Goal: Task Accomplishment & Management: Use online tool/utility

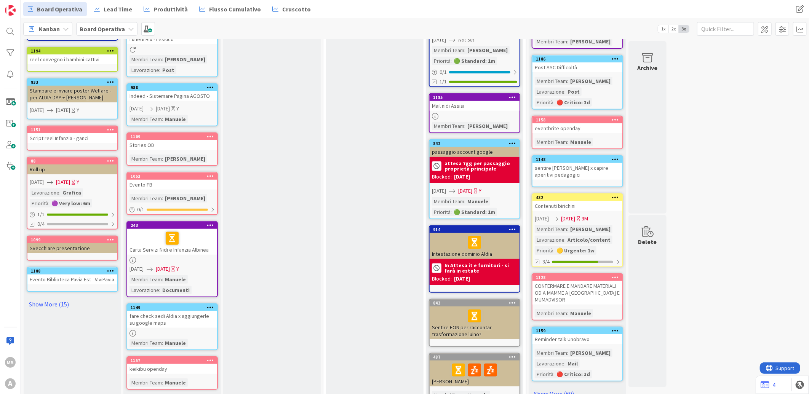
scroll to position [228, 0]
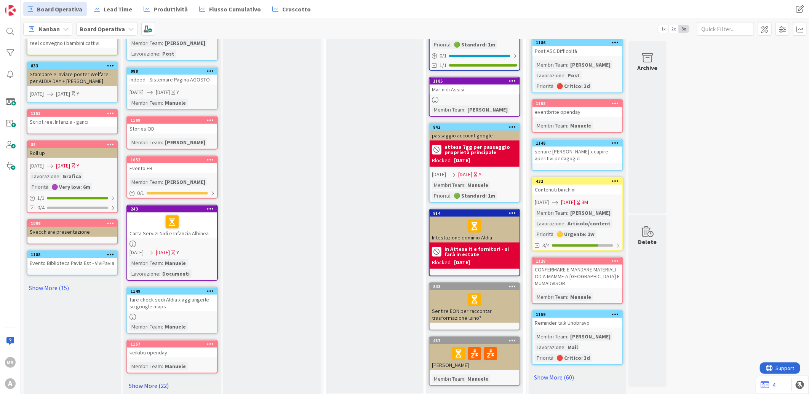
click at [154, 381] on link "Show More (22)" at bounding box center [171, 386] width 91 height 12
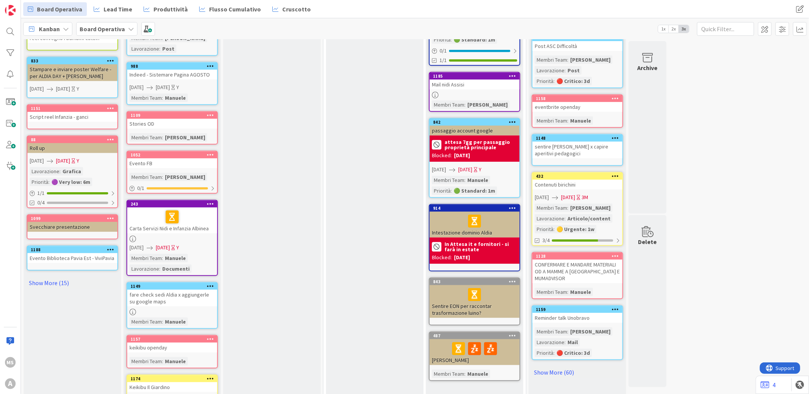
scroll to position [254, 0]
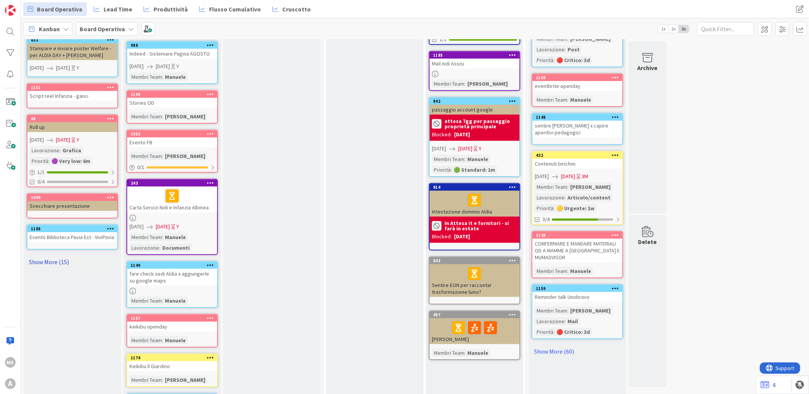
click at [27, 256] on link "Show More (15)" at bounding box center [72, 262] width 91 height 12
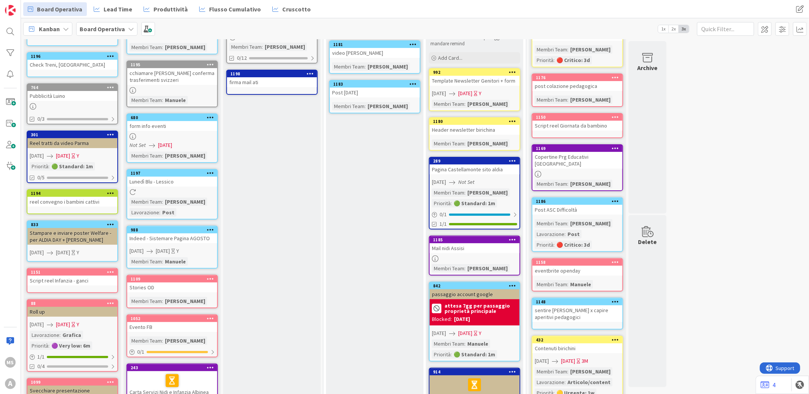
scroll to position [0, 0]
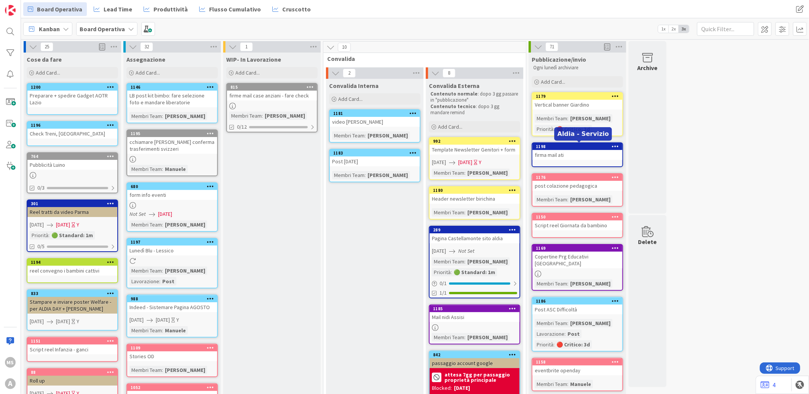
click at [560, 149] on div "1198" at bounding box center [577, 146] width 90 height 7
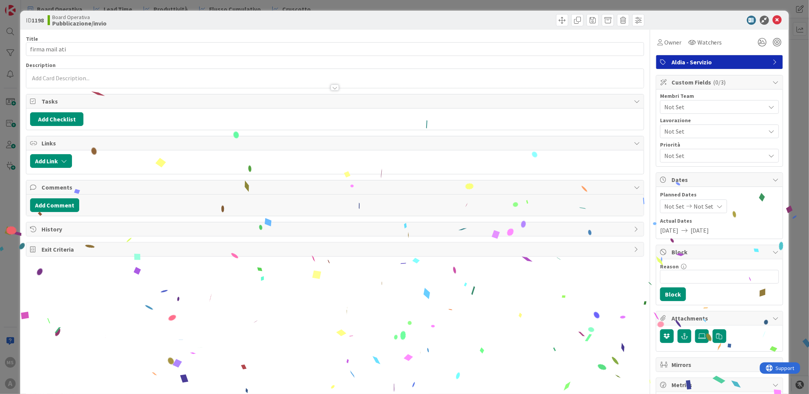
click at [686, 136] on span "Not Set" at bounding box center [712, 131] width 97 height 11
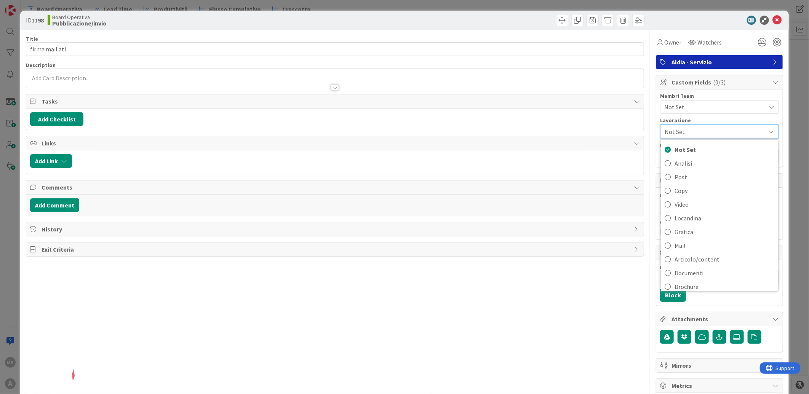
click at [727, 129] on span "Not Set" at bounding box center [712, 131] width 97 height 11
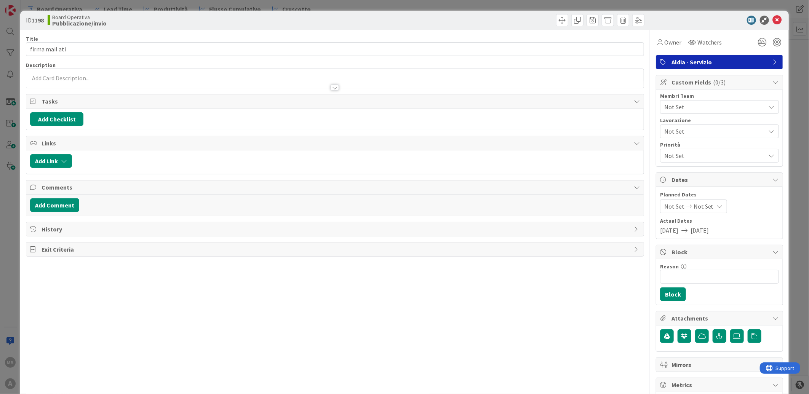
click at [696, 152] on span "Not Set" at bounding box center [714, 155] width 101 height 9
click at [770, 269] on div "Reason 0 / 256" at bounding box center [719, 266] width 119 height 7
click at [704, 110] on span "Not Set" at bounding box center [714, 106] width 101 height 9
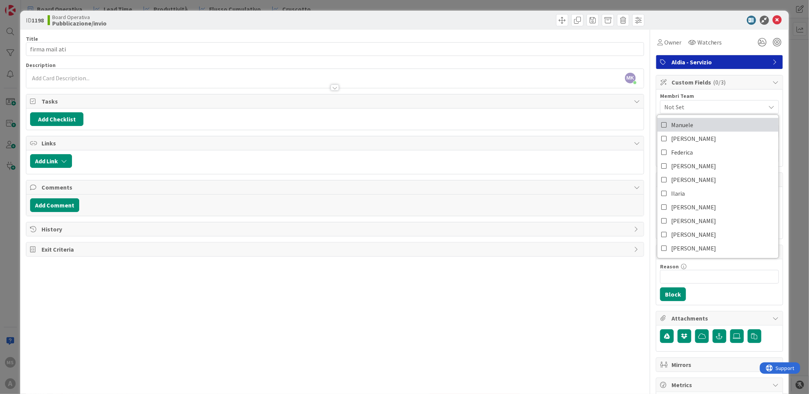
click at [691, 127] on link "Manuele" at bounding box center [717, 125] width 121 height 14
click at [774, 17] on icon at bounding box center [776, 20] width 9 height 9
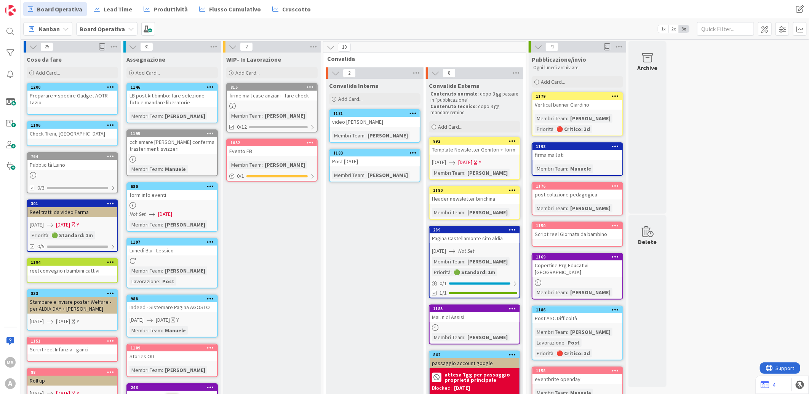
drag, startPoint x: 762, startPoint y: 78, endPoint x: 758, endPoint y: 78, distance: 4.6
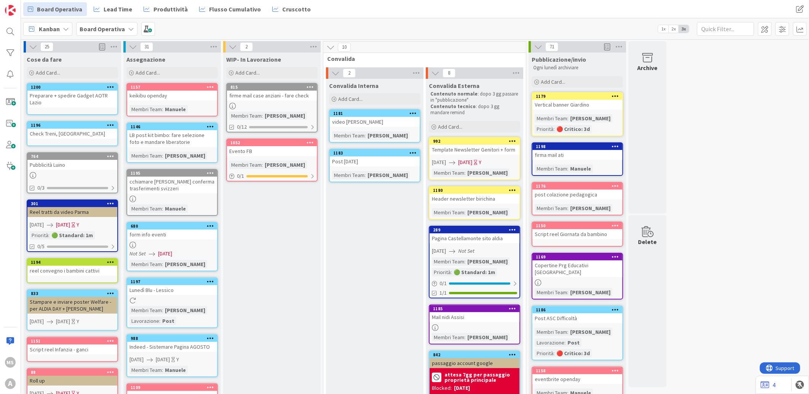
click at [185, 92] on div "keikibu openday" at bounding box center [172, 96] width 90 height 10
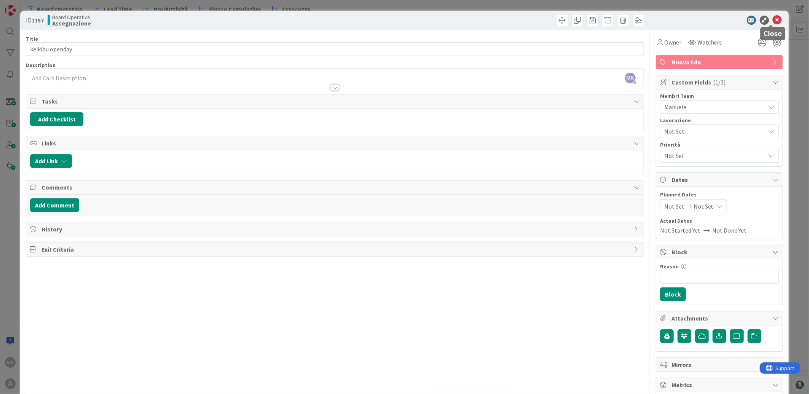
click at [772, 16] on icon at bounding box center [776, 20] width 9 height 9
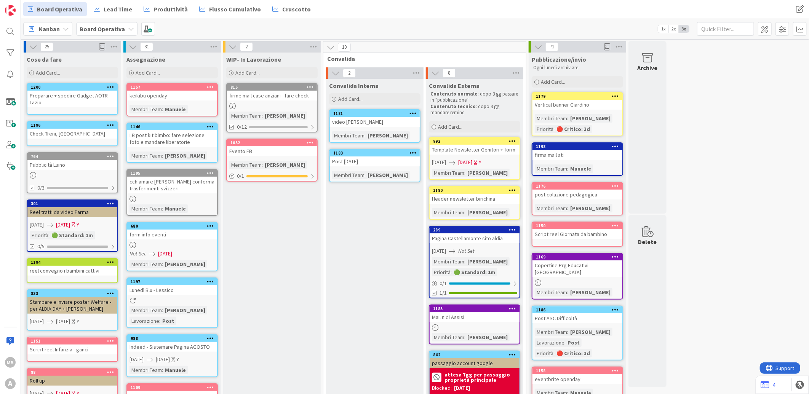
click at [74, 66] on div "Cose da fare Add Card..." at bounding box center [72, 66] width 97 height 27
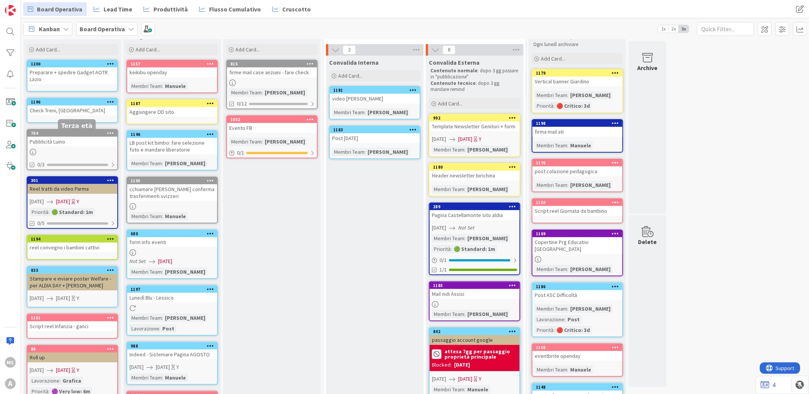
scroll to position [12, 0]
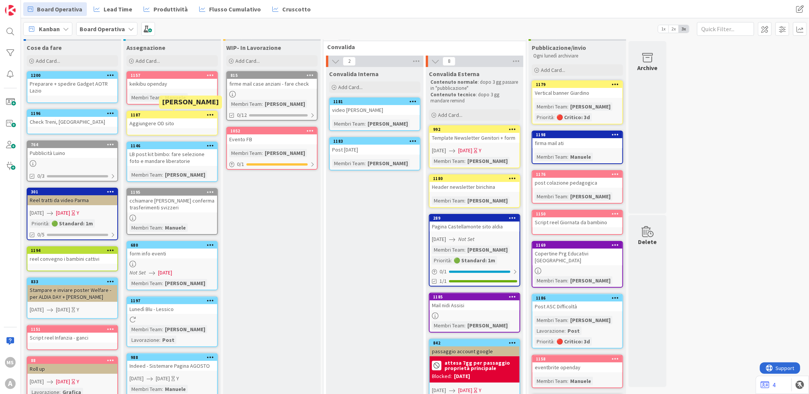
click at [175, 121] on div "Aggiungere OD sito" at bounding box center [172, 123] width 90 height 10
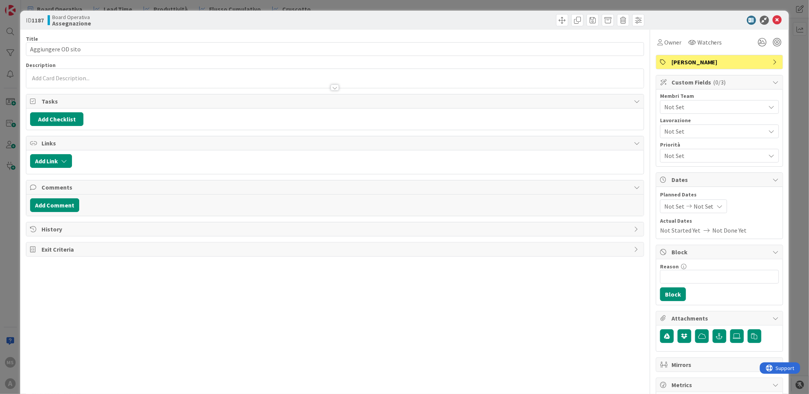
click at [687, 111] on span "Not Set" at bounding box center [714, 106] width 101 height 9
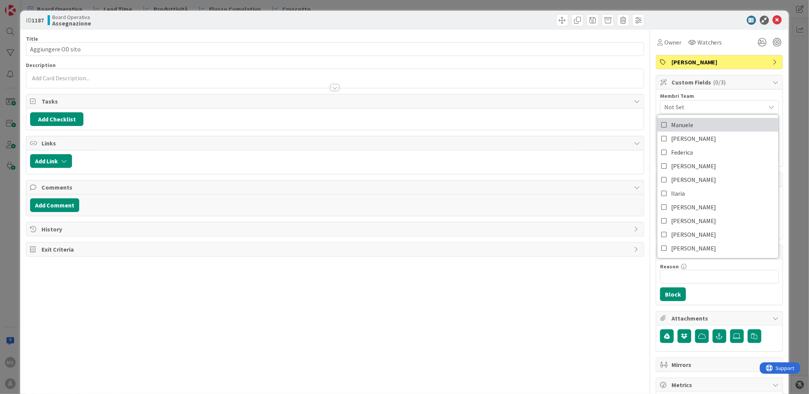
click at [679, 126] on span "Manuele" at bounding box center [682, 124] width 22 height 11
click at [772, 16] on icon at bounding box center [776, 20] width 9 height 9
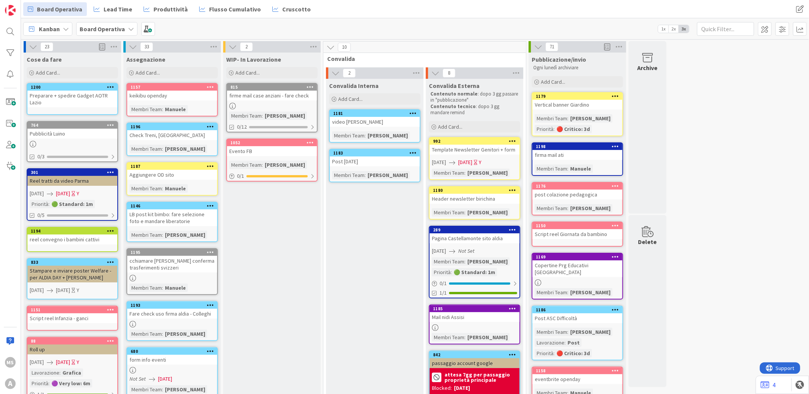
click at [172, 100] on div "keikibu openday" at bounding box center [172, 96] width 90 height 10
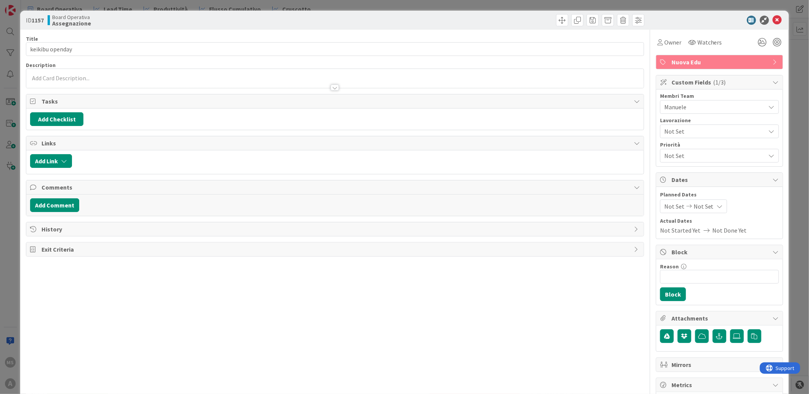
click at [728, 80] on span "Custom Fields ( 1/3 )" at bounding box center [719, 82] width 97 height 9
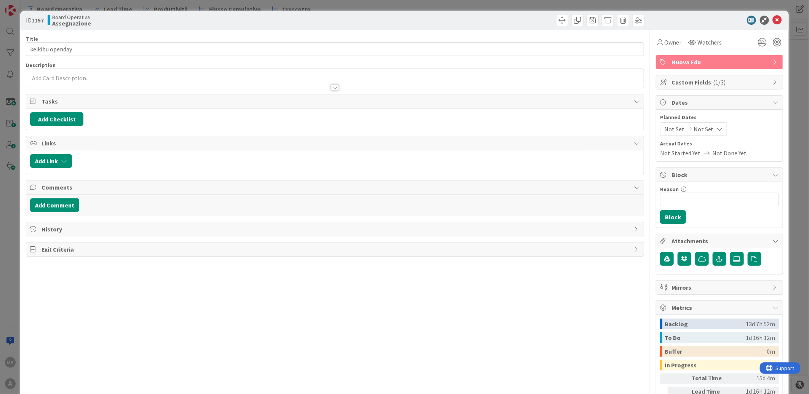
click at [718, 78] on span "Custom Fields ( 1/3 )" at bounding box center [719, 82] width 97 height 9
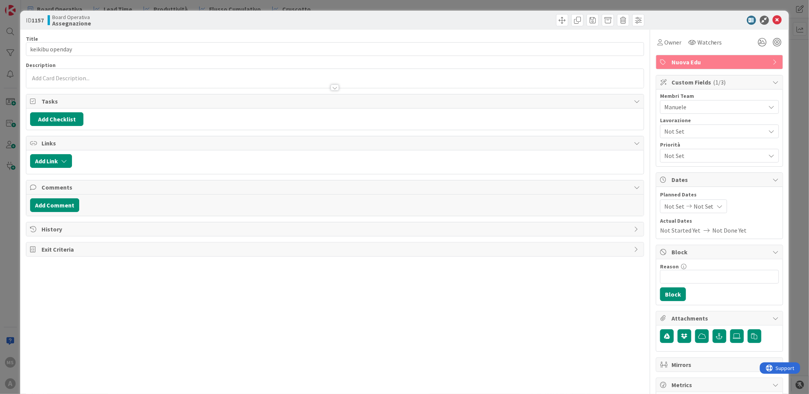
click at [666, 105] on span "Manuele" at bounding box center [714, 106] width 101 height 9
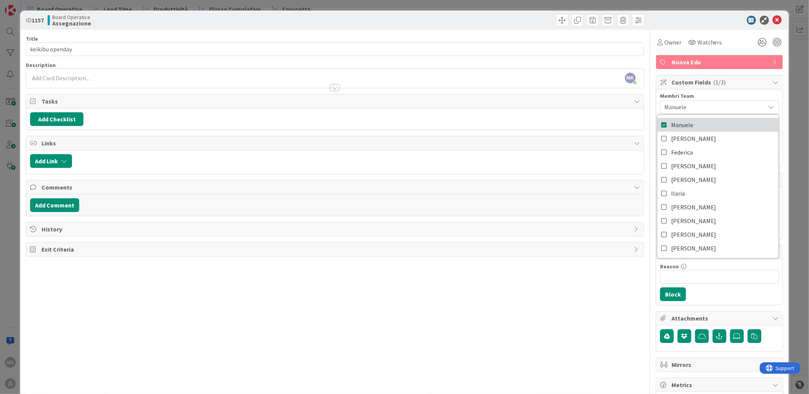
click at [671, 126] on span "Manuele" at bounding box center [682, 124] width 22 height 11
click at [661, 136] on icon at bounding box center [664, 138] width 6 height 11
click at [772, 23] on icon at bounding box center [776, 20] width 9 height 9
